Goal: Navigation & Orientation: Find specific page/section

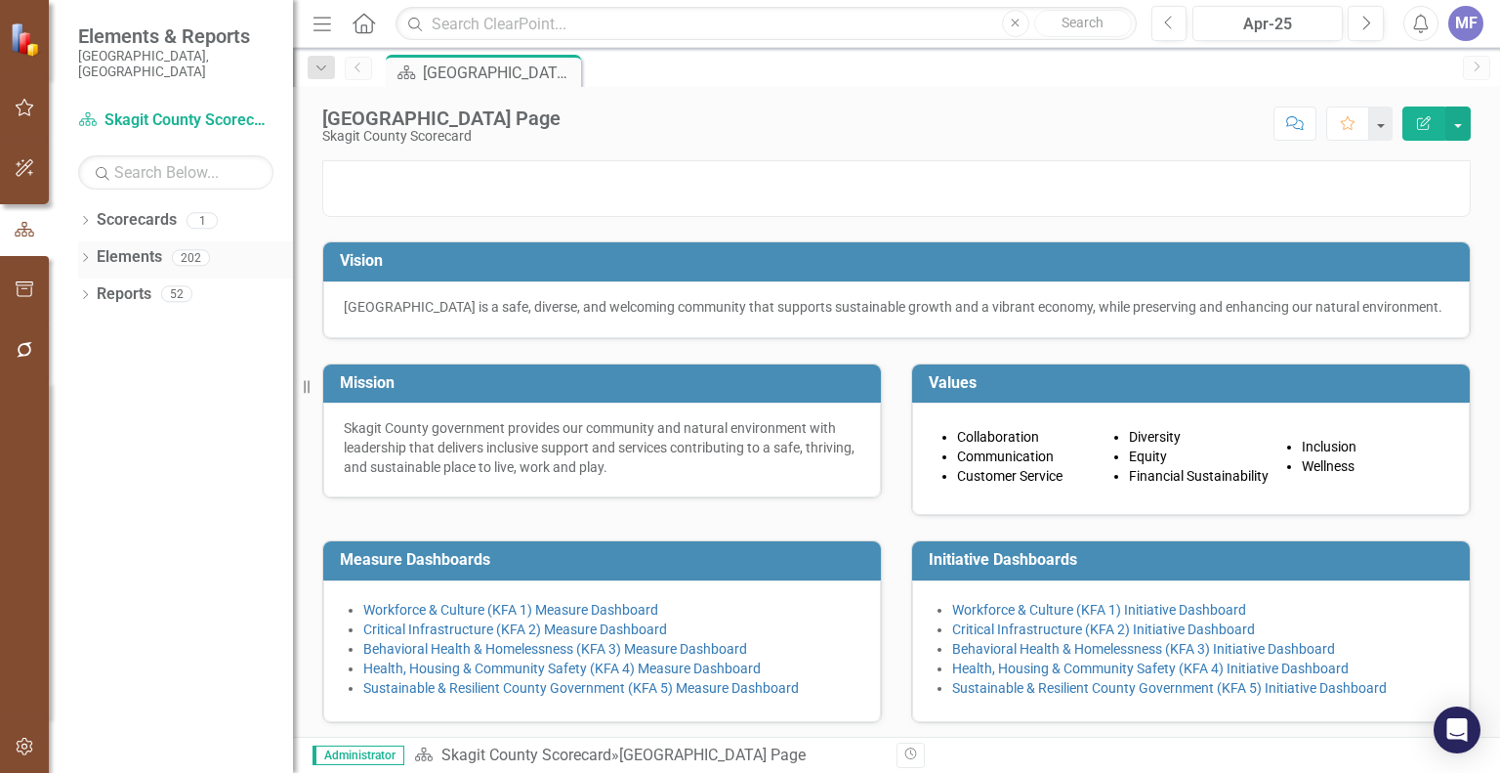
click at [137, 246] on link "Elements" at bounding box center [129, 257] width 65 height 22
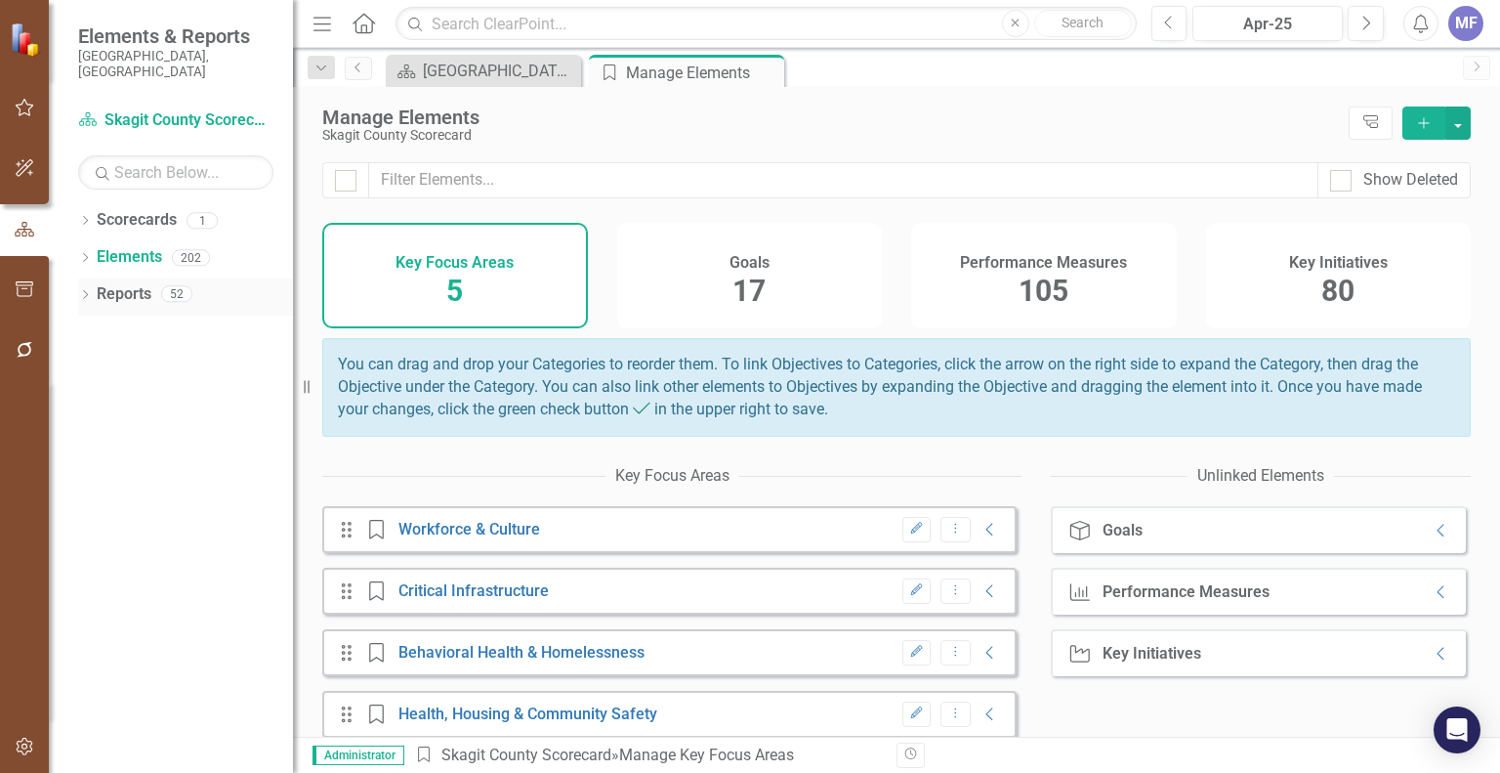
click at [153, 278] on div "Reports 52" at bounding box center [195, 296] width 196 height 37
click at [135, 283] on link "Reports" at bounding box center [124, 294] width 55 height 22
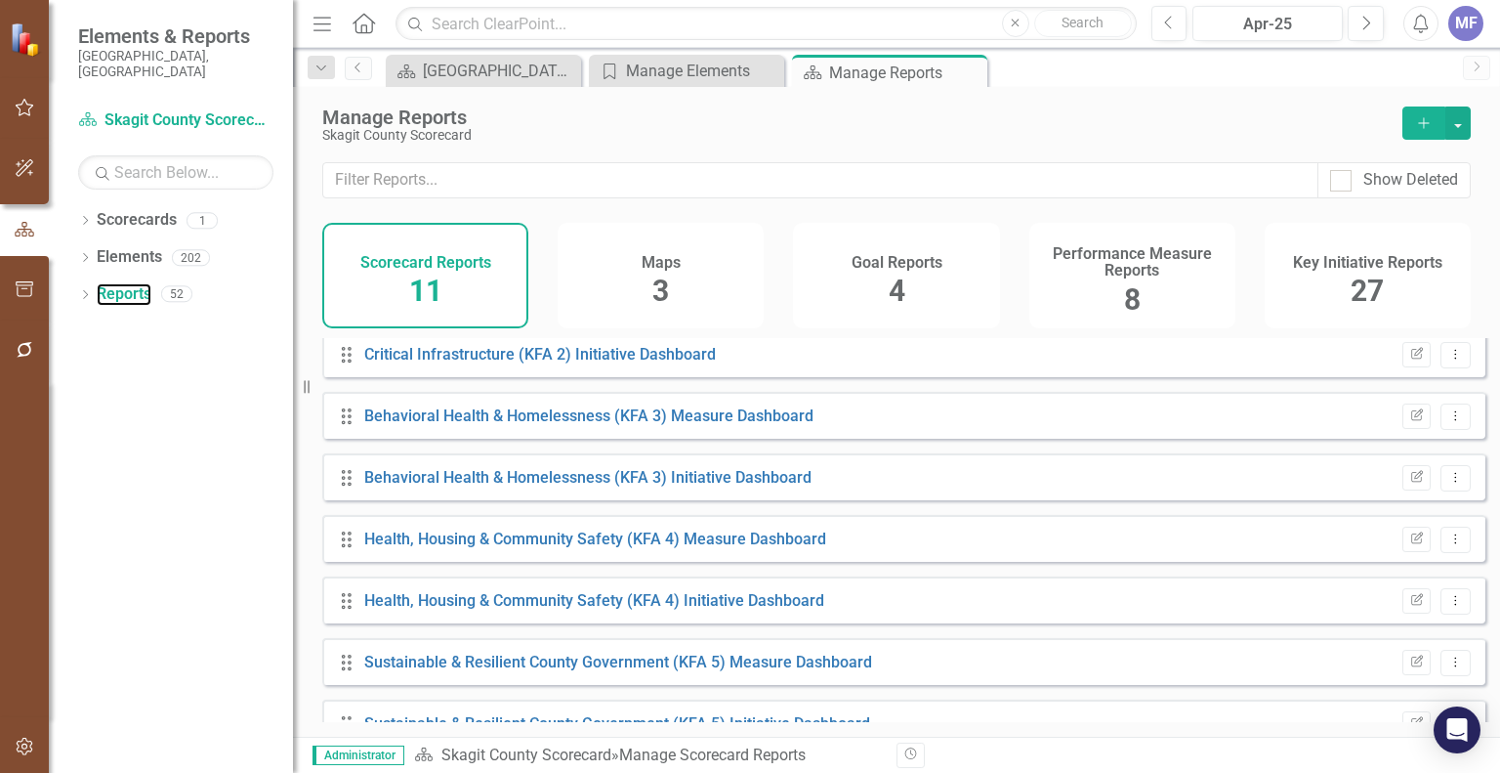
scroll to position [292, 0]
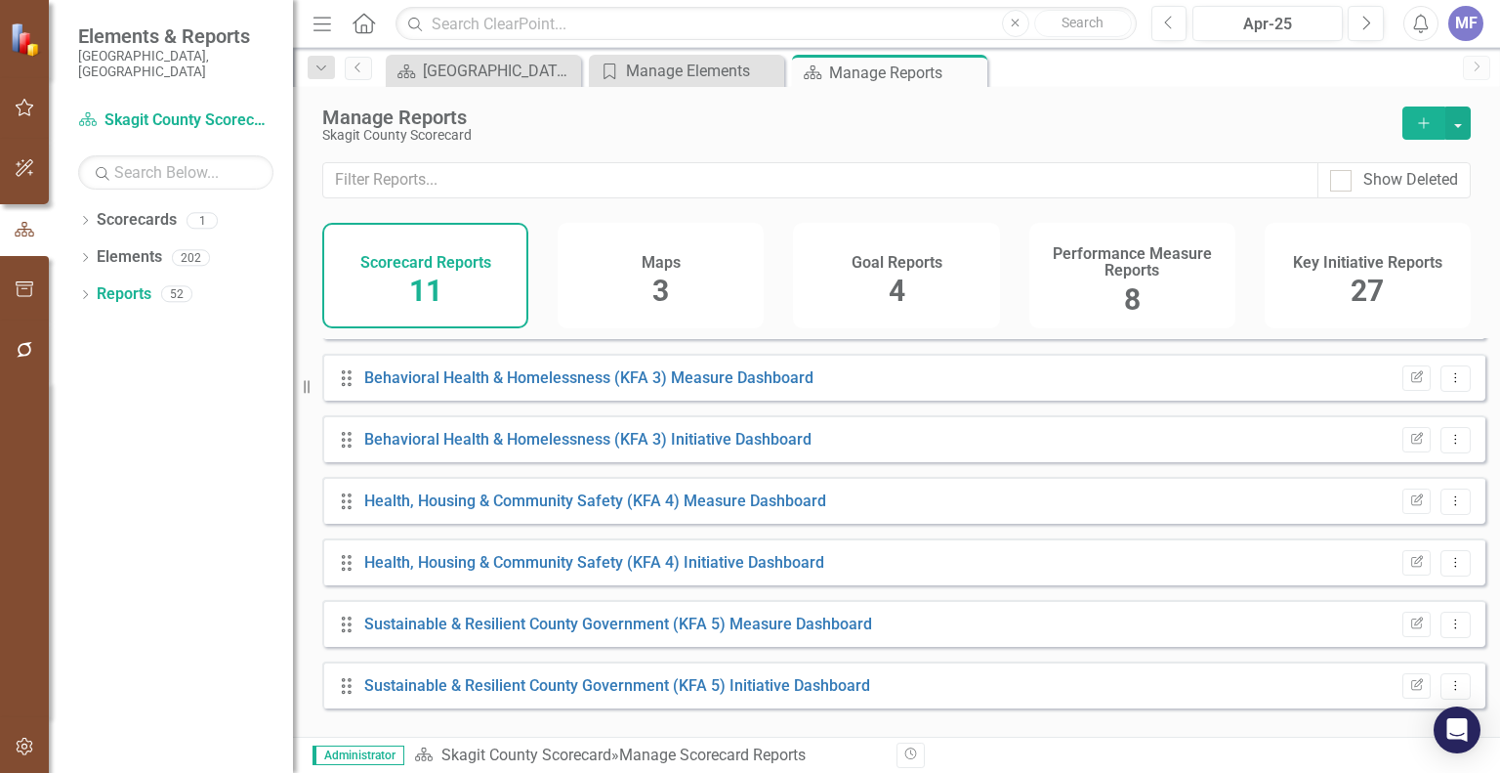
drag, startPoint x: 1485, startPoint y: 634, endPoint x: 1495, endPoint y: 599, distance: 36.8
click at [1495, 599] on div "Drag Skagit County Landing Page Edit Report Dropdown Menu Drag Workforce & Cult…" at bounding box center [896, 530] width 1207 height 384
click at [650, 282] on div "Maps 3" at bounding box center [661, 275] width 206 height 105
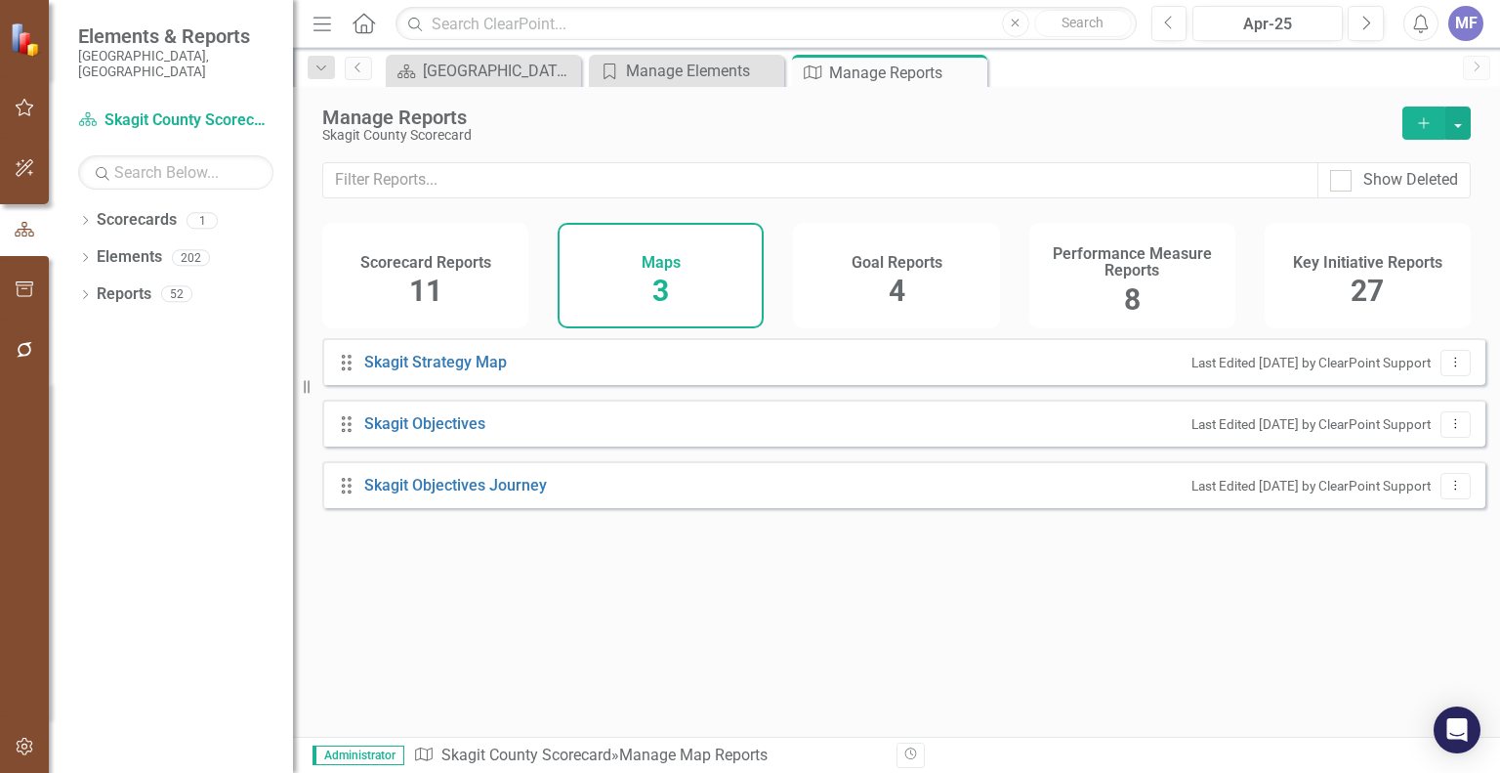
click at [917, 284] on div "Goal Reports 4" at bounding box center [896, 275] width 206 height 105
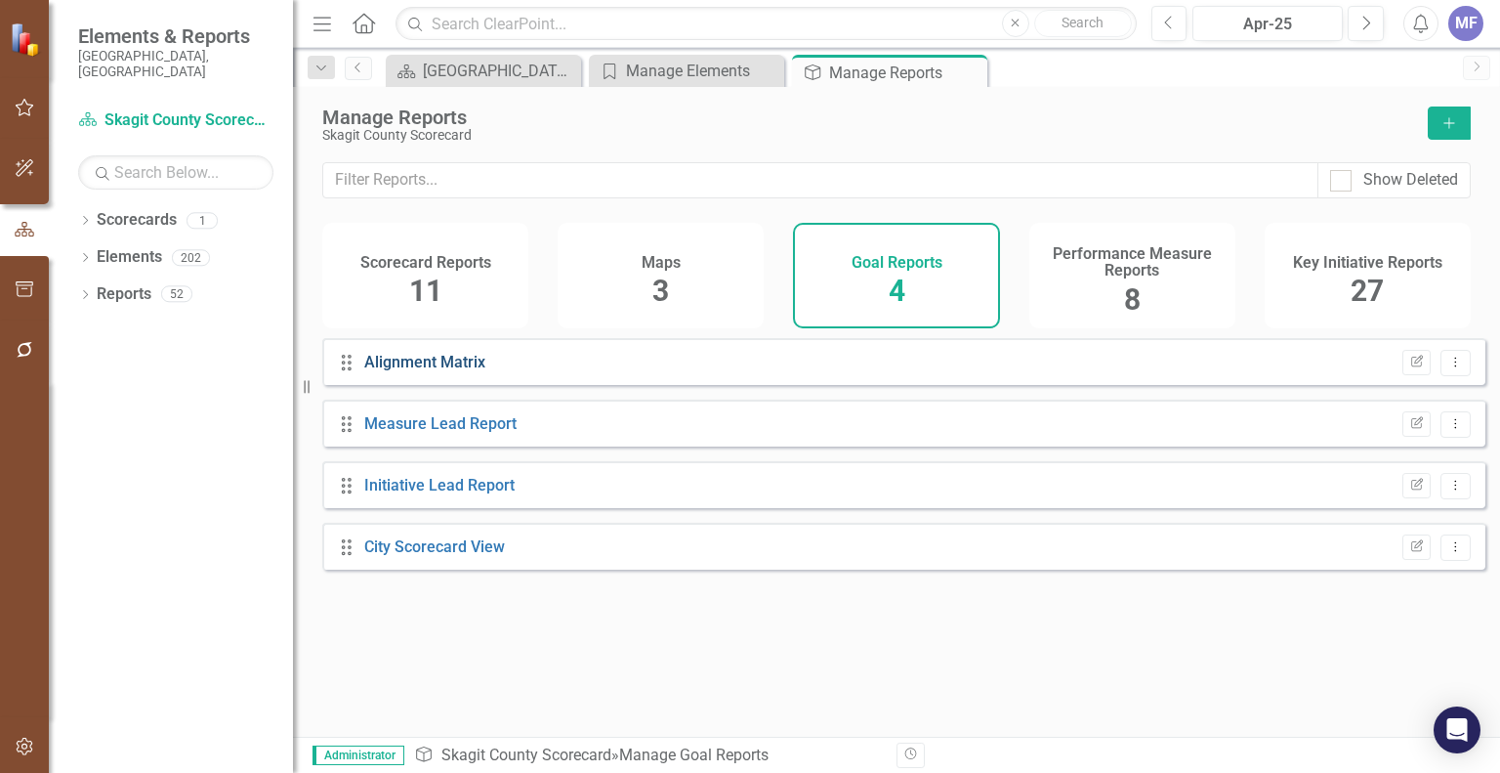
click at [458, 371] on link "Alignment Matrix" at bounding box center [424, 362] width 121 height 19
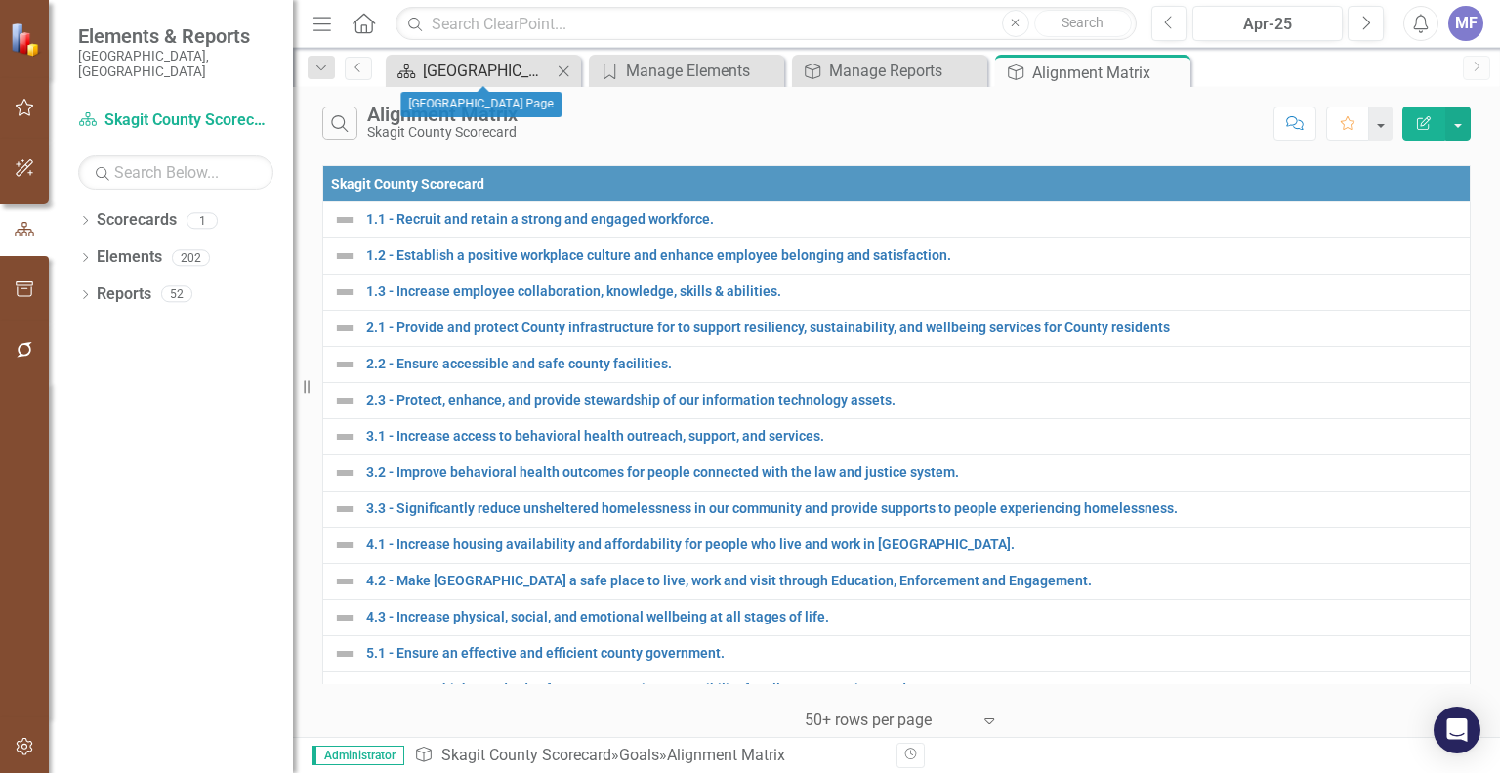
click at [455, 63] on div "[GEOGRAPHIC_DATA] Page" at bounding box center [487, 71] width 129 height 24
